Goal: Find specific page/section: Find specific page/section

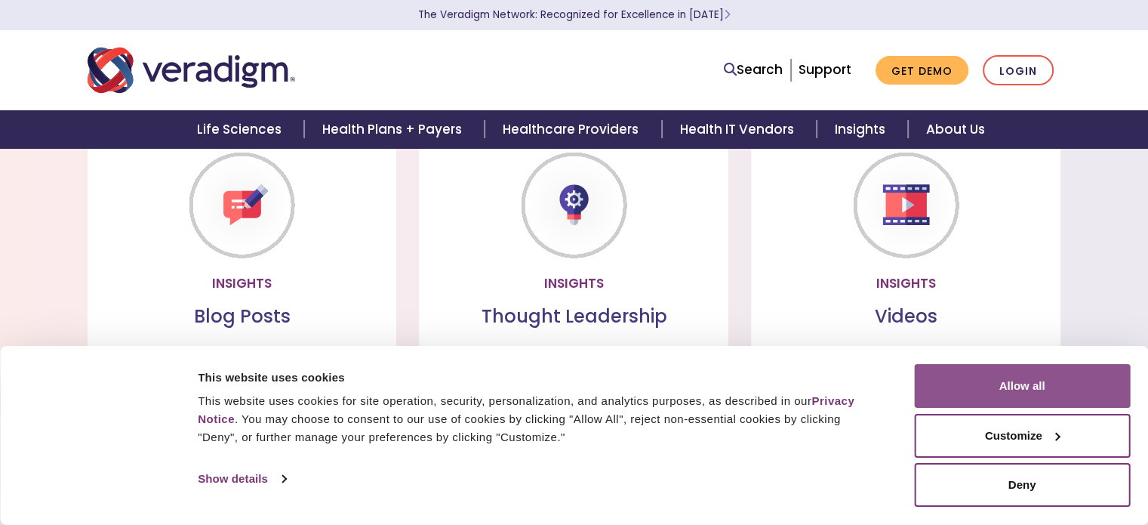
click at [1039, 378] on button "Allow all" at bounding box center [1022, 386] width 216 height 44
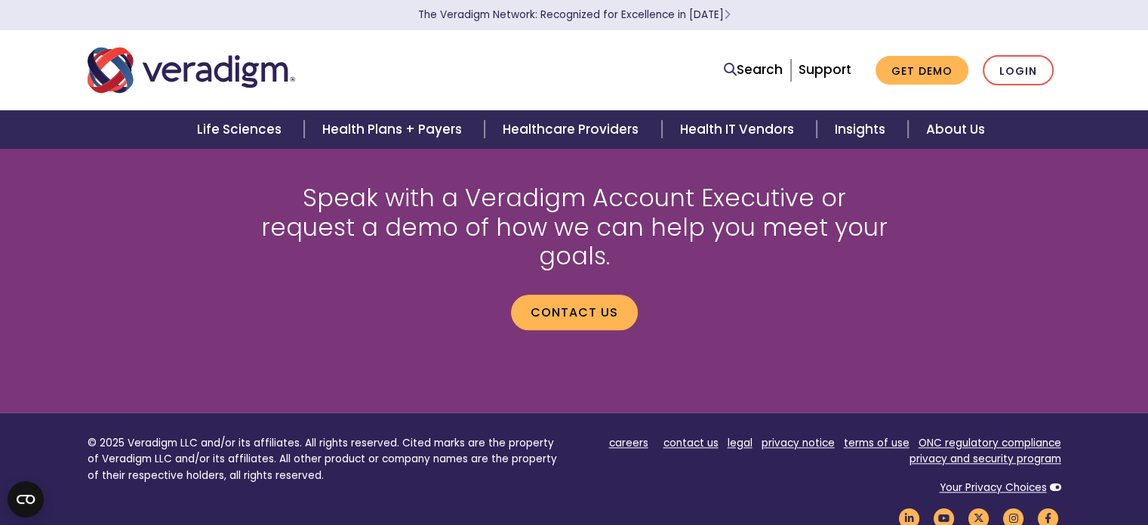
scroll to position [1737, 0]
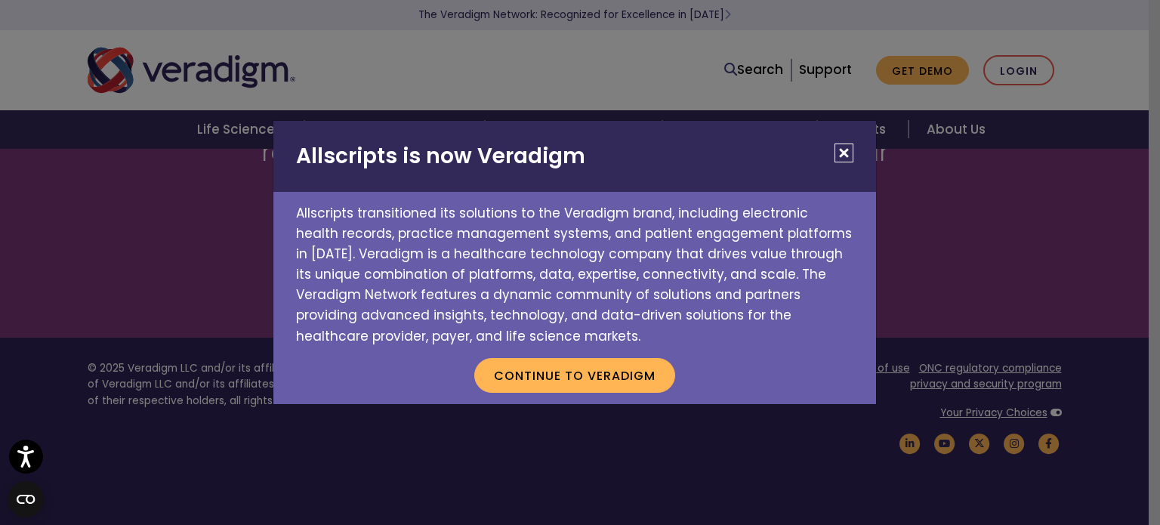
click at [840, 149] on button "Close" at bounding box center [843, 152] width 19 height 19
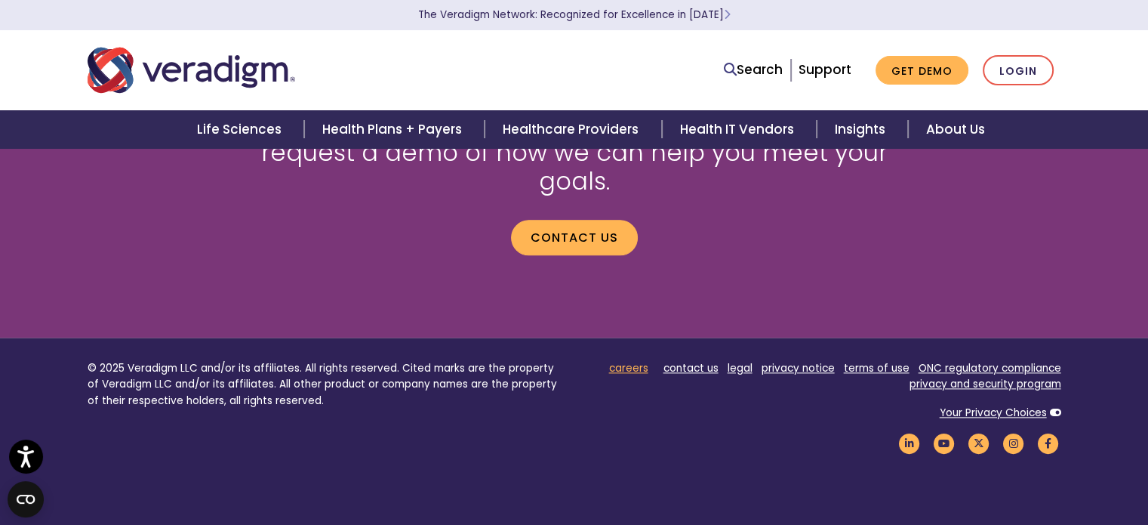
click at [636, 361] on link "careers" at bounding box center [628, 368] width 39 height 14
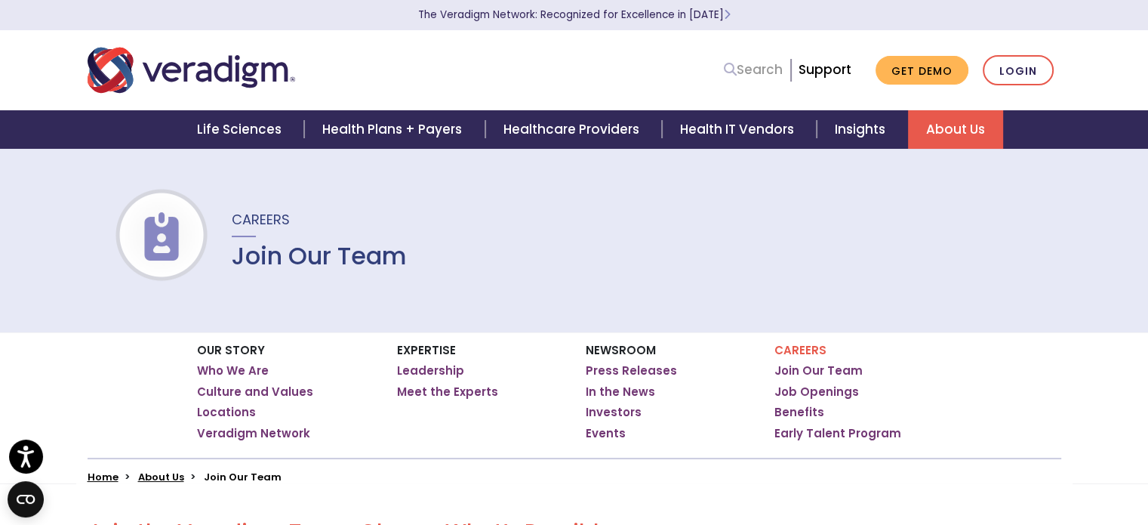
click at [747, 63] on link "Search" at bounding box center [753, 70] width 59 height 20
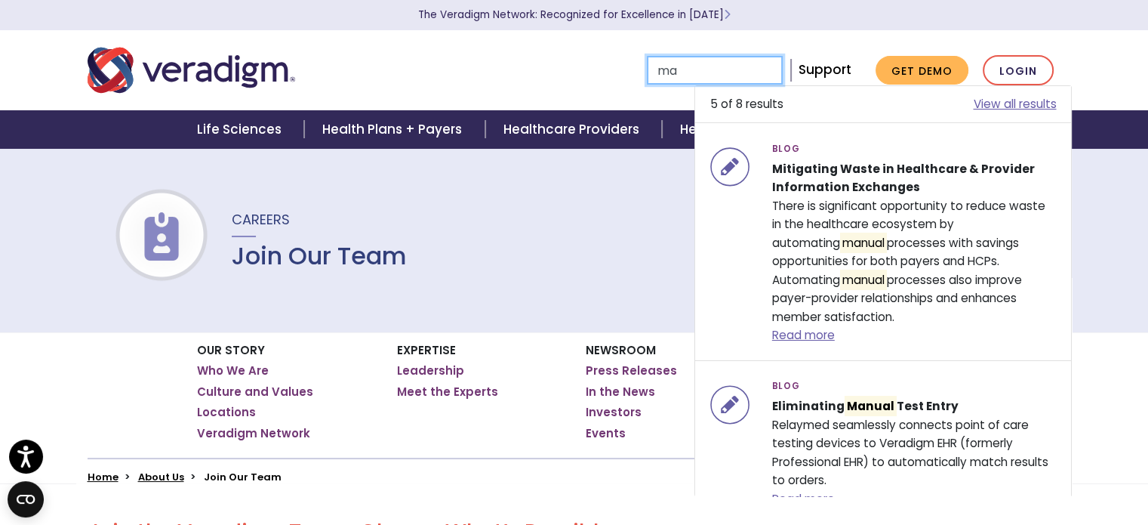
type input "m"
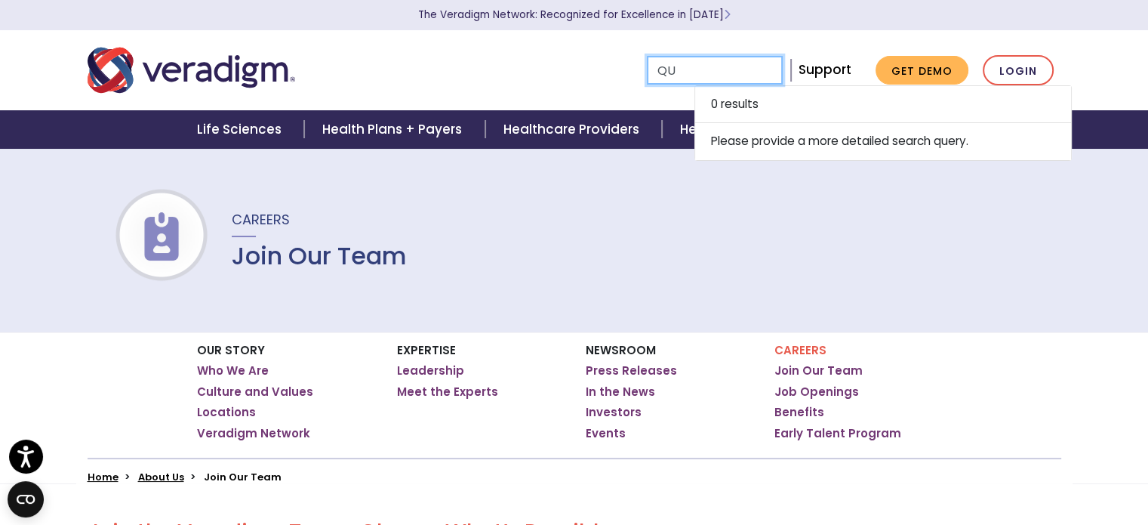
type input "QUA"
